Goal: Navigation & Orientation: Find specific page/section

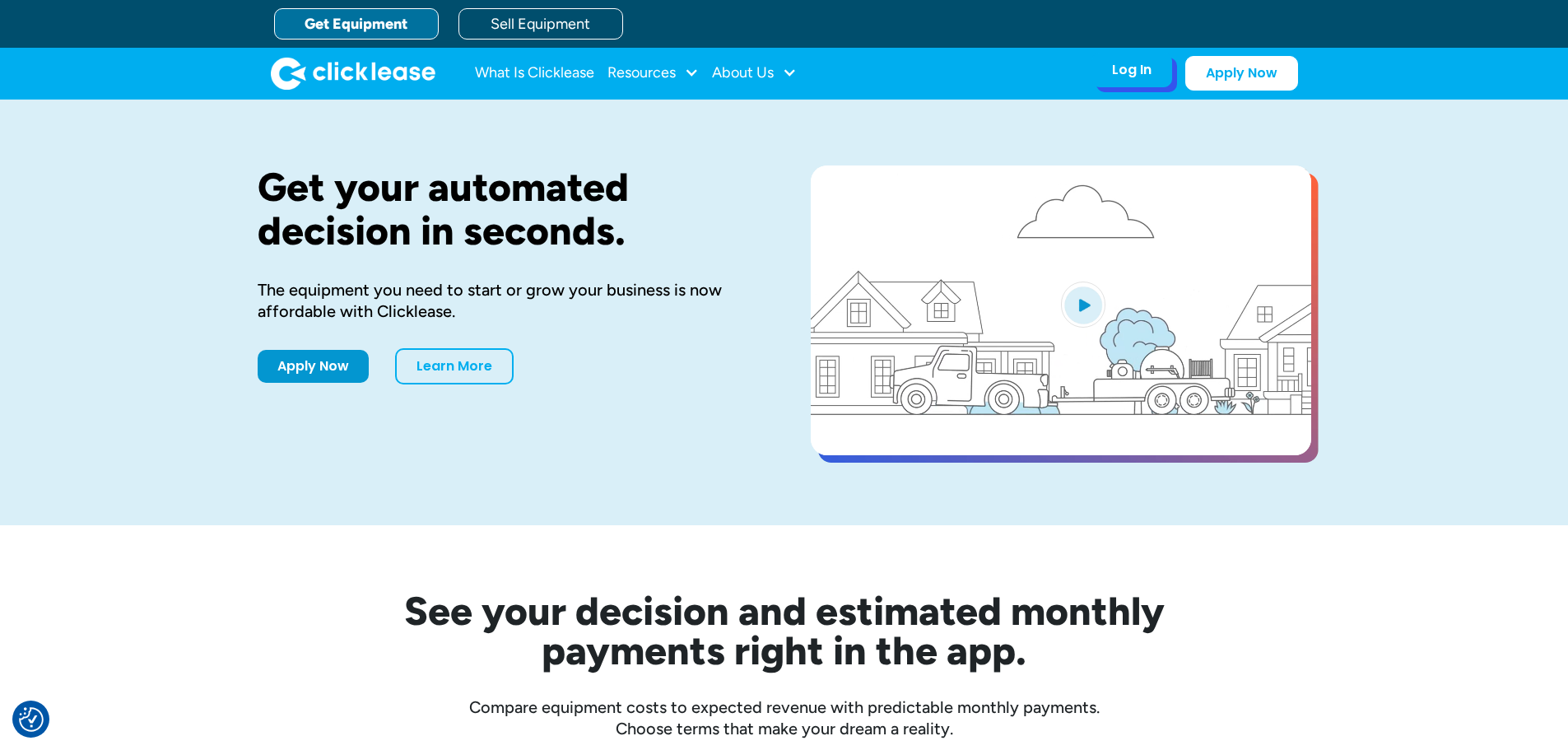
click at [1135, 77] on div "Log In" at bounding box center [1132, 69] width 40 height 16
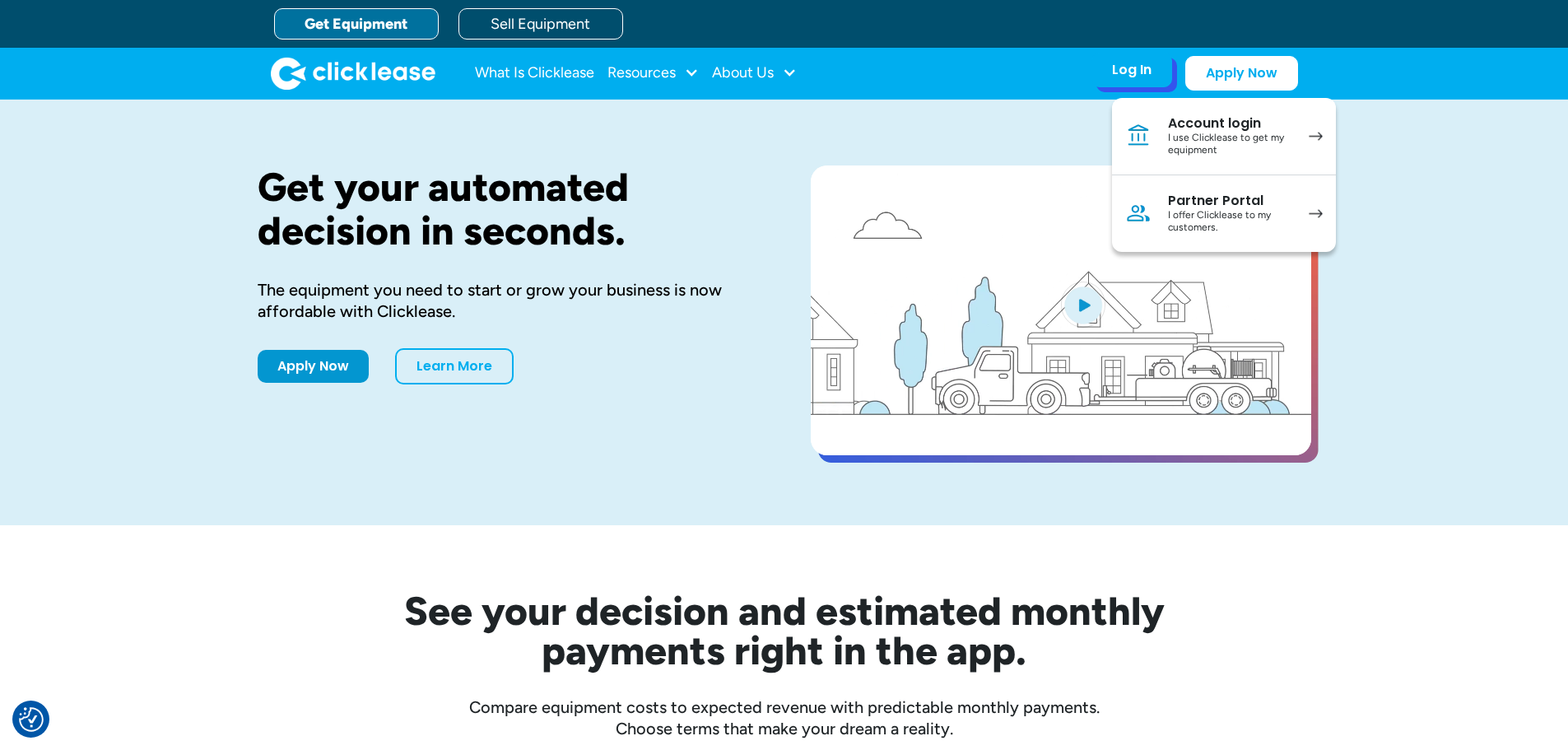
click at [1199, 223] on div "I offer Clicklease to my customers." at bounding box center [1230, 222] width 124 height 26
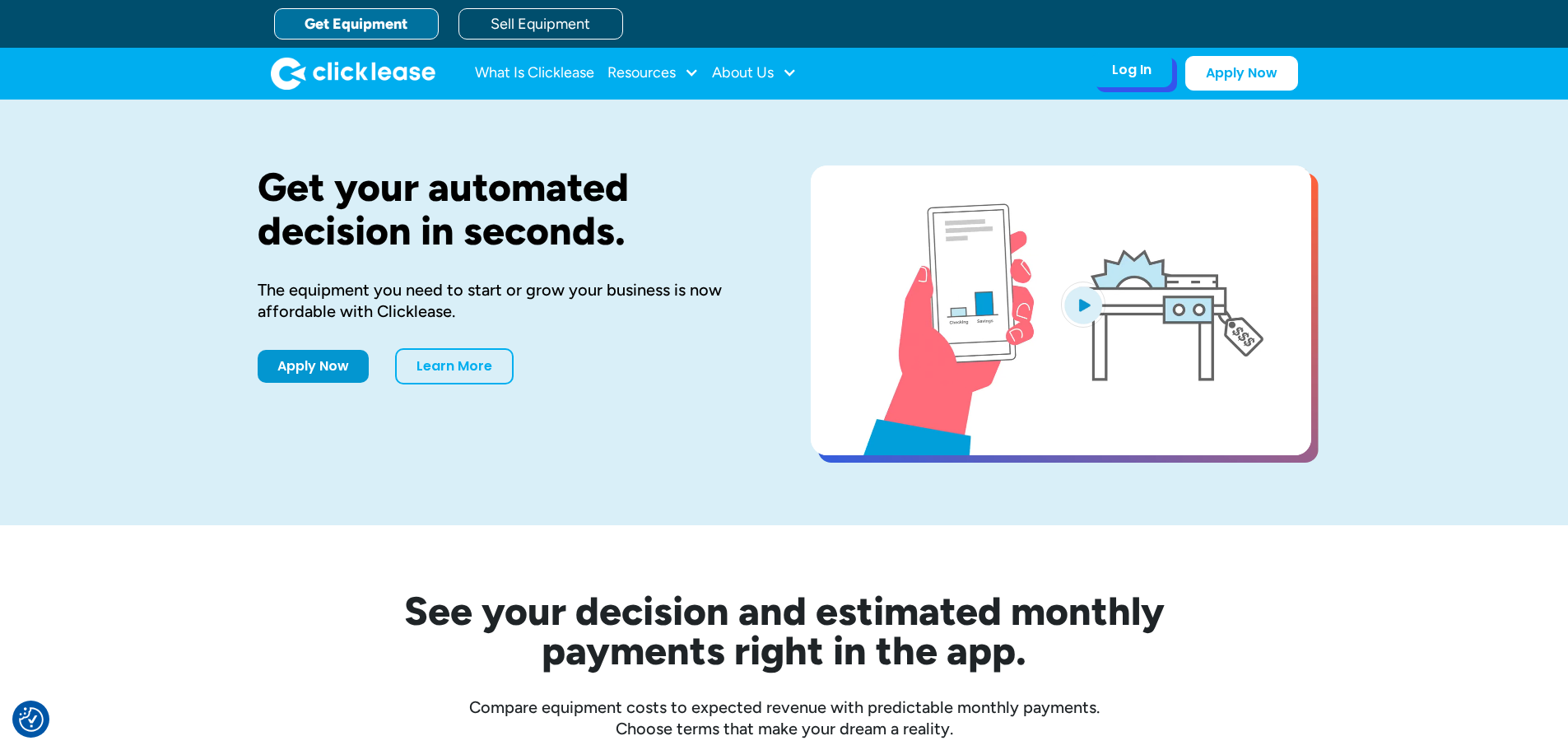
click at [1165, 62] on div "Log In Account login I use Clicklease to get my equipment Partner Portal I offe…" at bounding box center [1131, 70] width 81 height 34
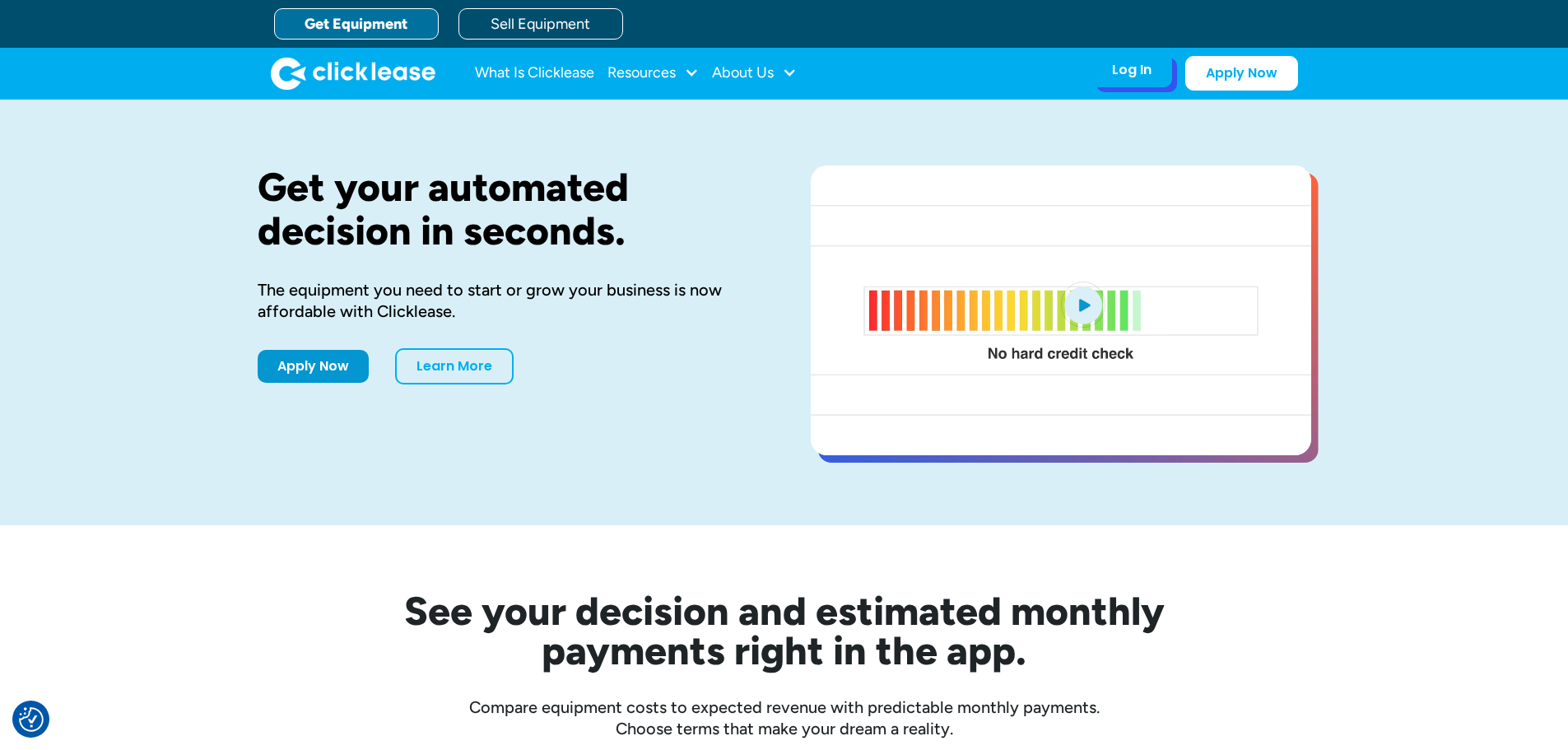
click at [1138, 66] on div "Log In" at bounding box center [1132, 69] width 40 height 16
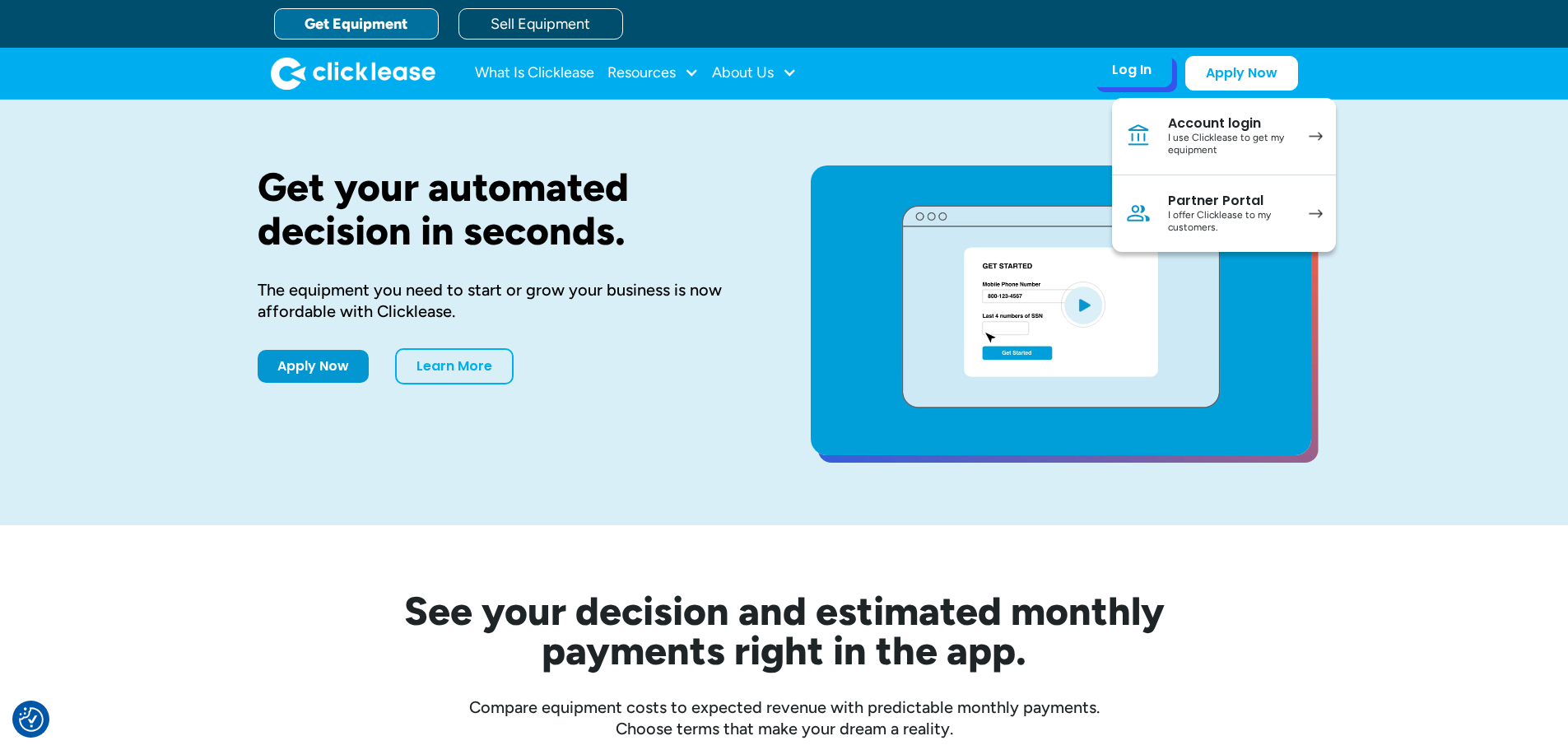
click at [1178, 222] on div "I offer Clicklease to my customers." at bounding box center [1230, 222] width 124 height 26
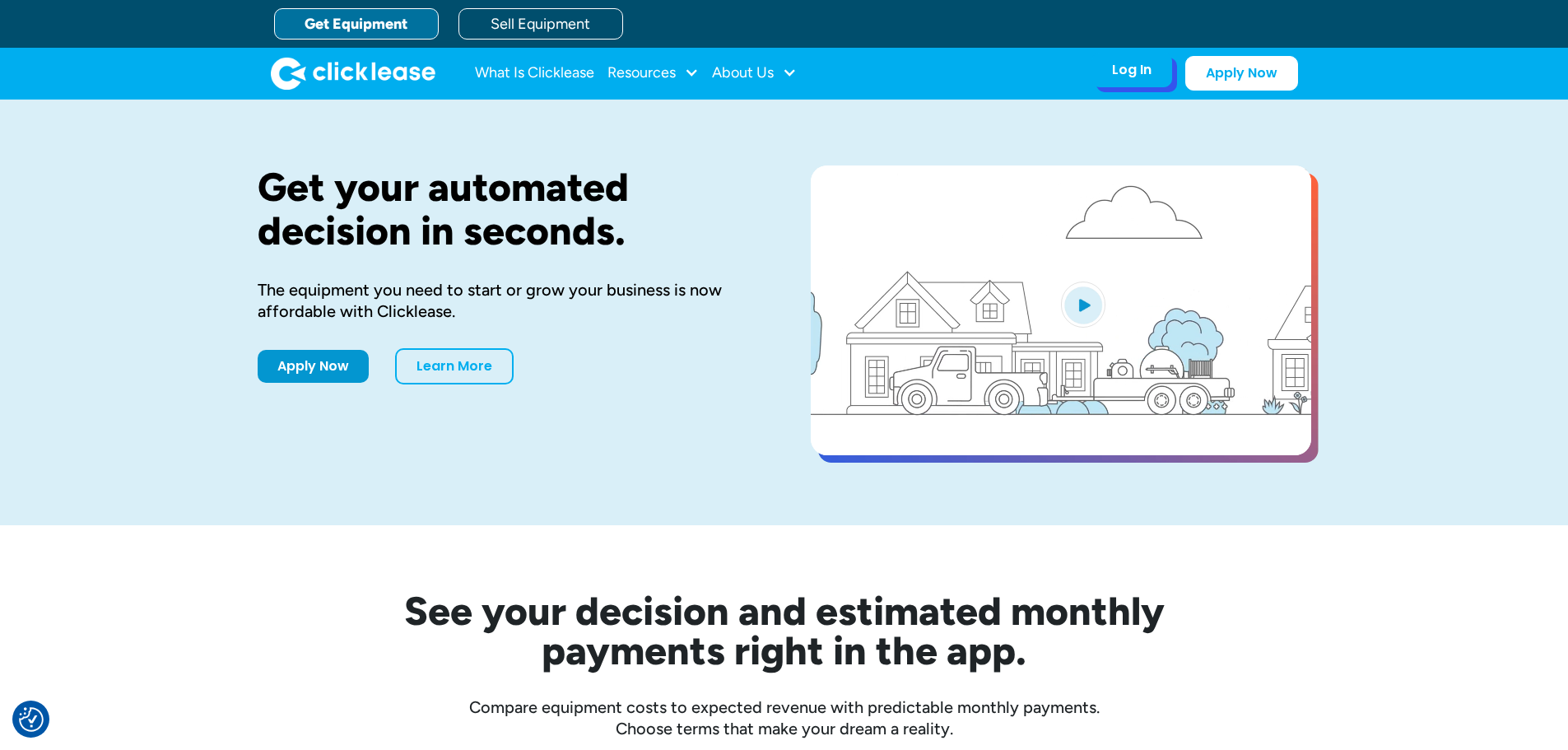
click at [1130, 72] on div "Log In" at bounding box center [1132, 69] width 40 height 16
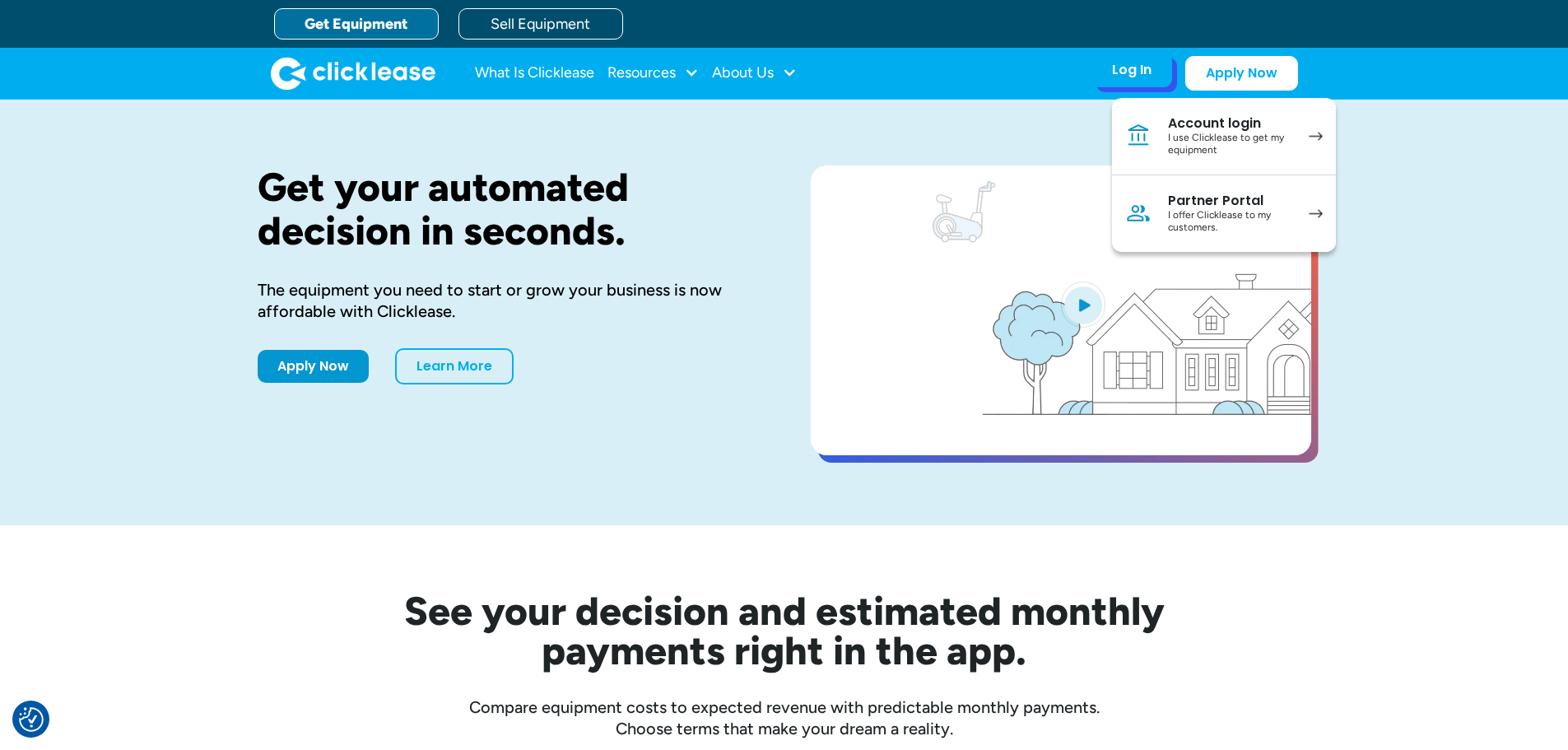
click at [1210, 184] on link "Partner Portal I offer Clicklease to my customers." at bounding box center [1224, 213] width 224 height 77
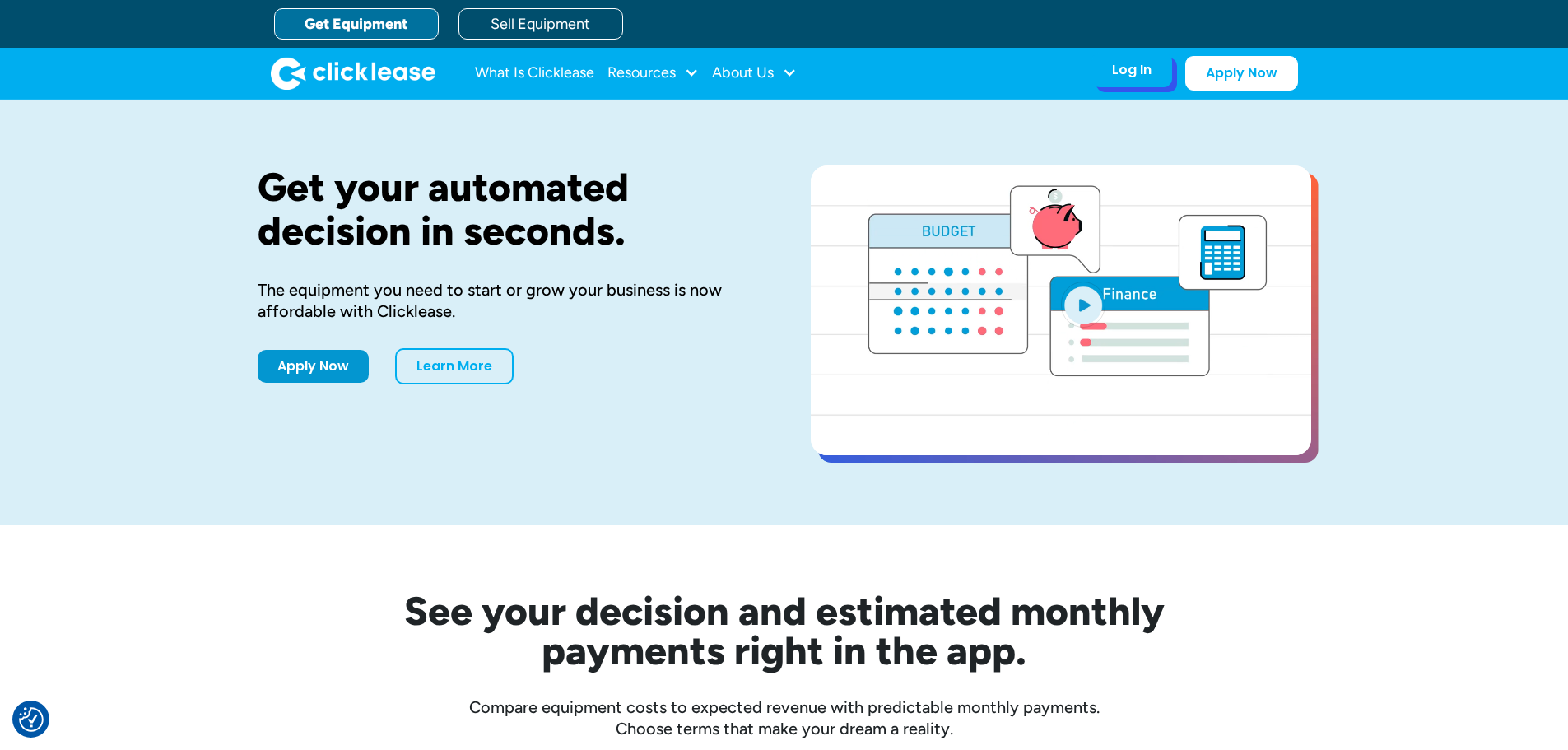
click at [1151, 80] on div "Log In Account login I use Clicklease to get my equipment Partner Portal I offe…" at bounding box center [1131, 70] width 81 height 34
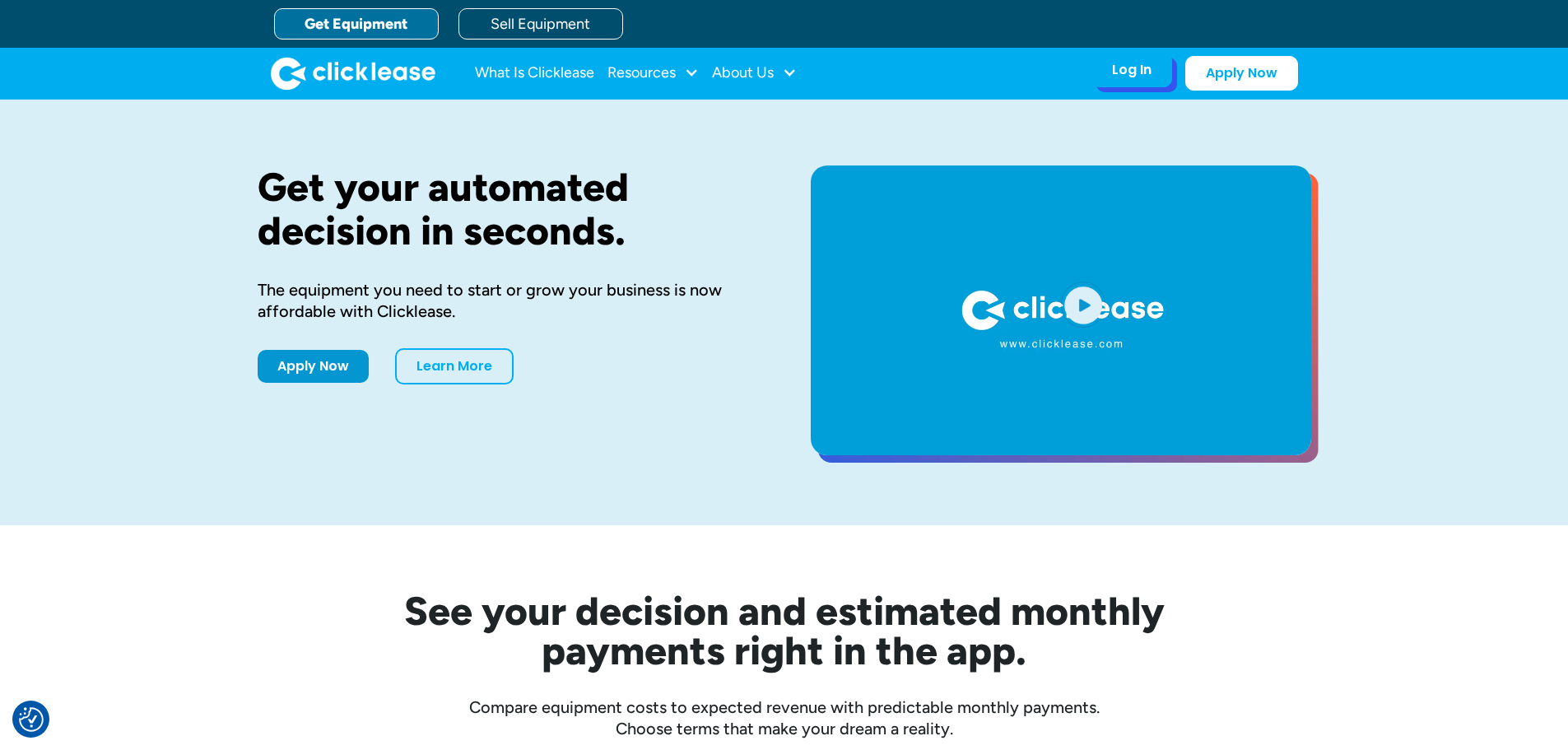
click at [1141, 69] on div "Log In" at bounding box center [1132, 69] width 40 height 16
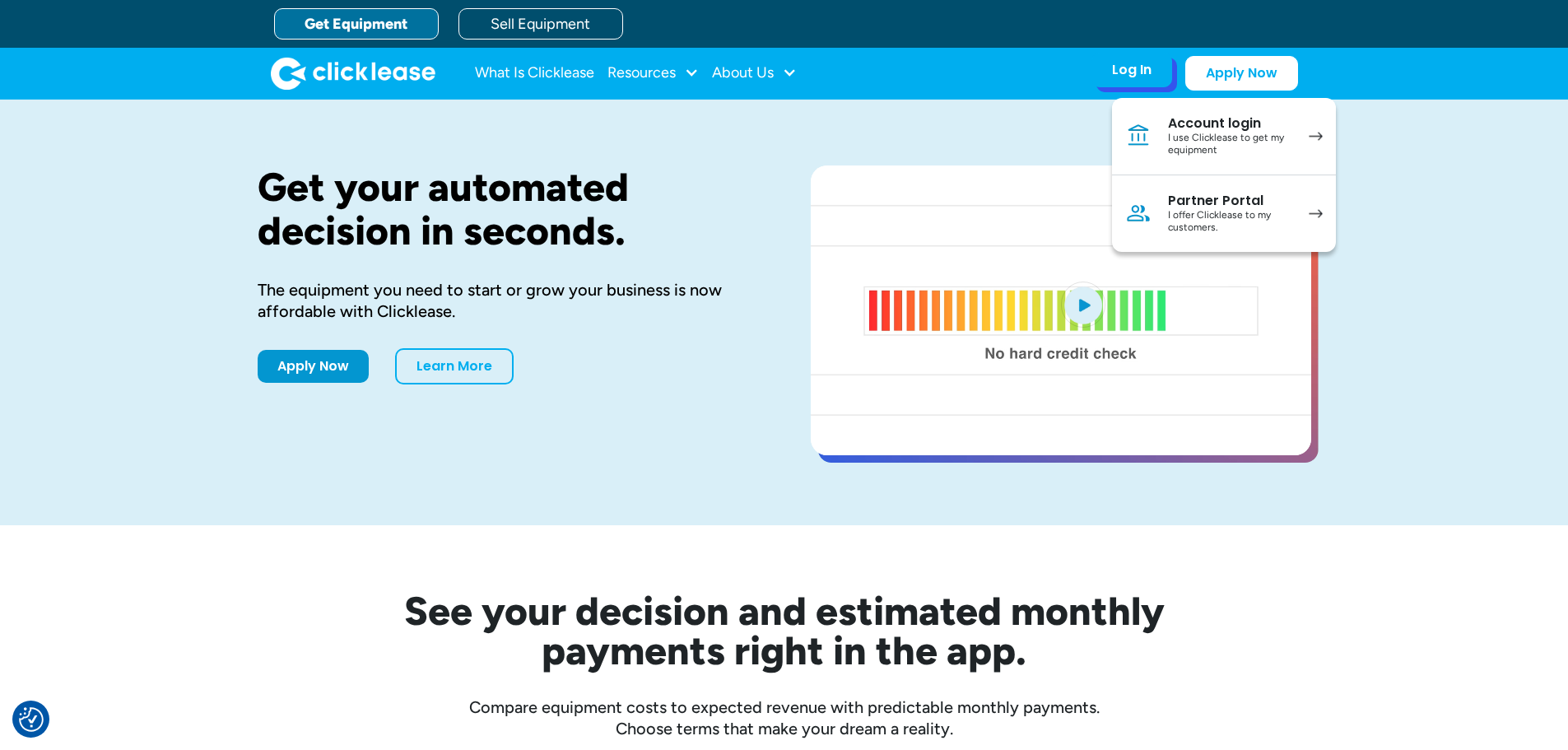
click at [1202, 219] on div "I offer Clicklease to my customers." at bounding box center [1230, 222] width 124 height 26
